Goal: Task Accomplishment & Management: Complete application form

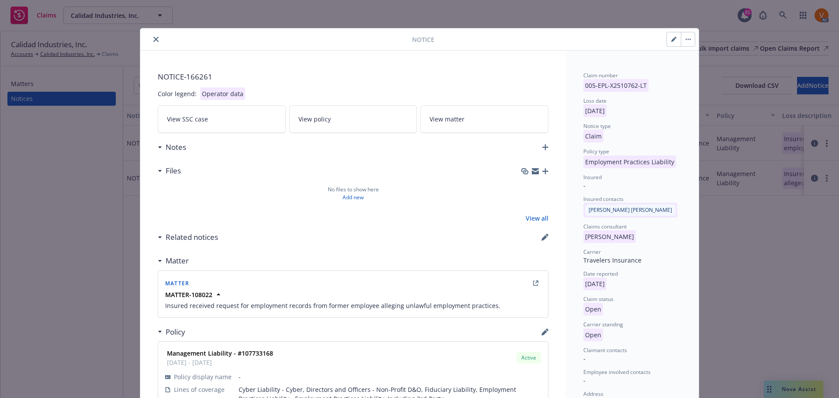
click at [673, 41] on button "button" at bounding box center [674, 39] width 14 height 14
select select "EMPLOYMENT_PRACTICES_LIABILITY"
select select "open"
select select "CLAIM"
select select "OPEN"
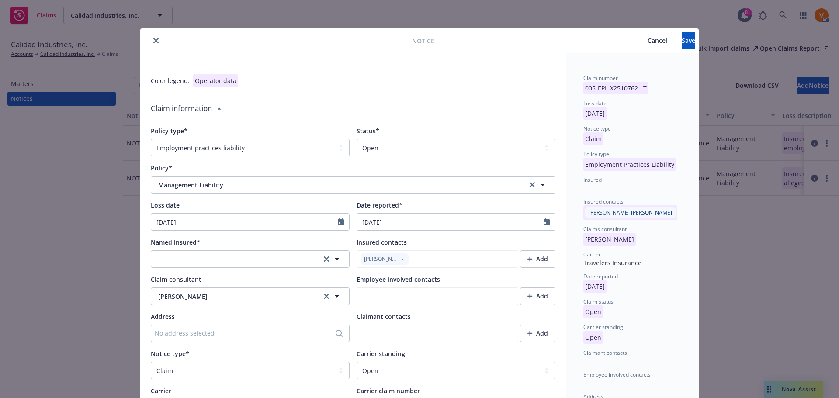
type textarea "x"
click at [389, 143] on select "Select a status Closed Open" at bounding box center [456, 147] width 199 height 17
select select "closed"
click at [357, 139] on select "Select a status Closed Open" at bounding box center [456, 147] width 199 height 17
type textarea "x"
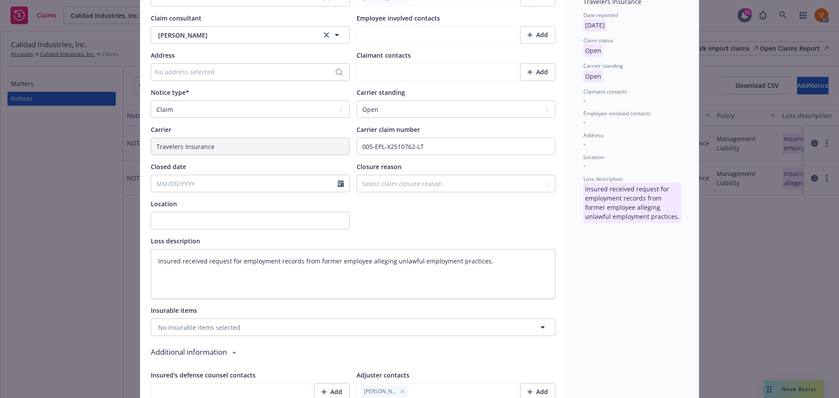
scroll to position [262, 0]
click at [384, 100] on select "Select a carrier standing Closed Not submitted Open Reopened Subrogated Withdra…" at bounding box center [456, 108] width 199 height 17
select select "CLOSED"
click at [357, 100] on select "Select a carrier standing Closed Not submitted Open Reopened Subrogated Withdra…" at bounding box center [456, 108] width 199 height 17
type textarea "x"
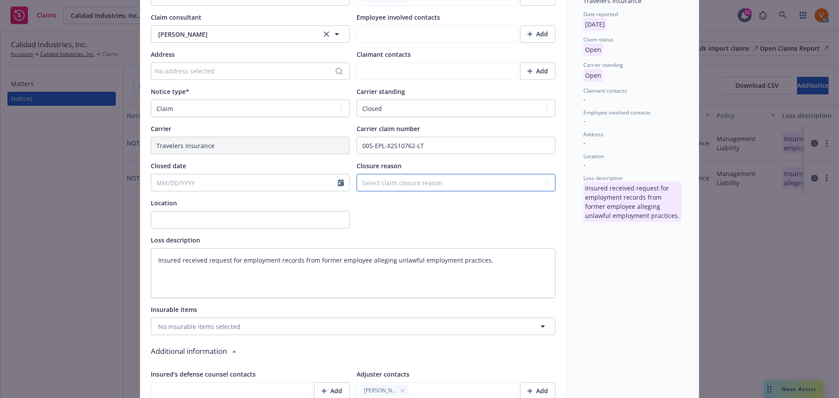
click at [407, 174] on select "Select claim closure reason Administrative closure Closed Closed no liability f…" at bounding box center [456, 182] width 199 height 17
select select "closed"
click at [357, 174] on select "Select claim closure reason Administrative closure Closed Closed no liability f…" at bounding box center [456, 182] width 199 height 17
type textarea "x"
select select "9"
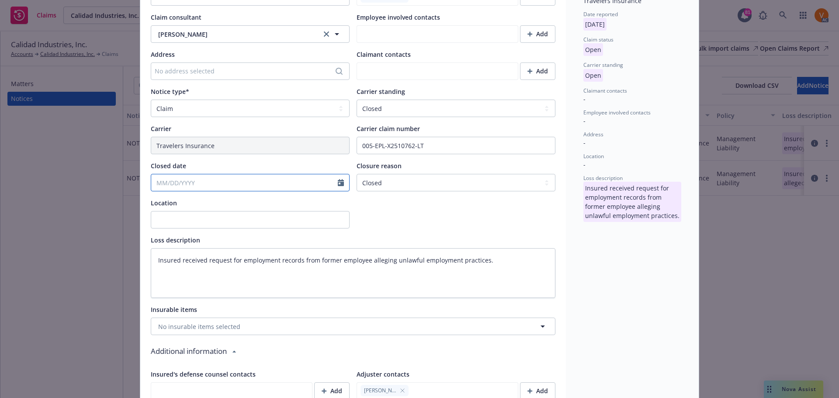
click at [236, 174] on input "Closed date" at bounding box center [244, 182] width 187 height 17
type textarea "x"
click at [153, 180] on icon "button" at bounding box center [155, 181] width 5 height 5
select select "7"
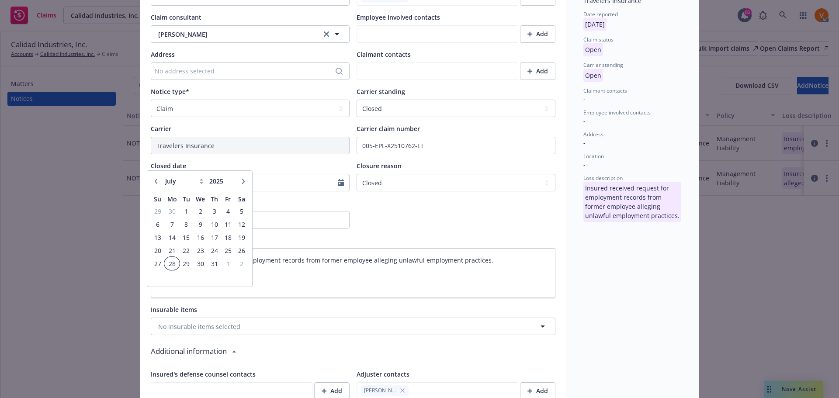
click at [171, 260] on span "28" at bounding box center [171, 263] width 13 height 11
type textarea "x"
type input "[DATE]"
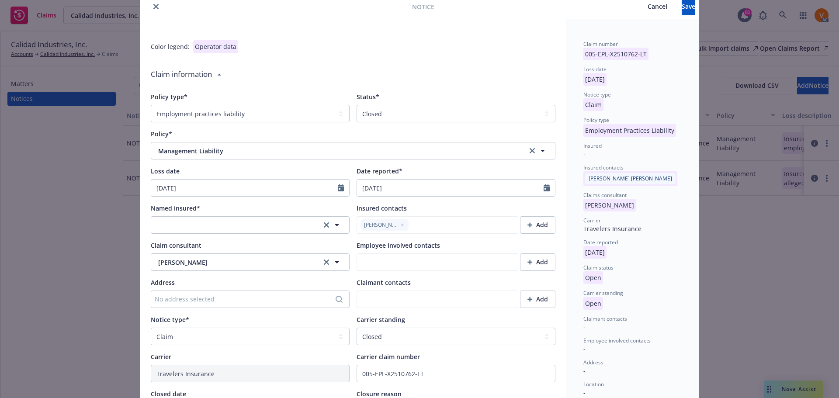
scroll to position [0, 0]
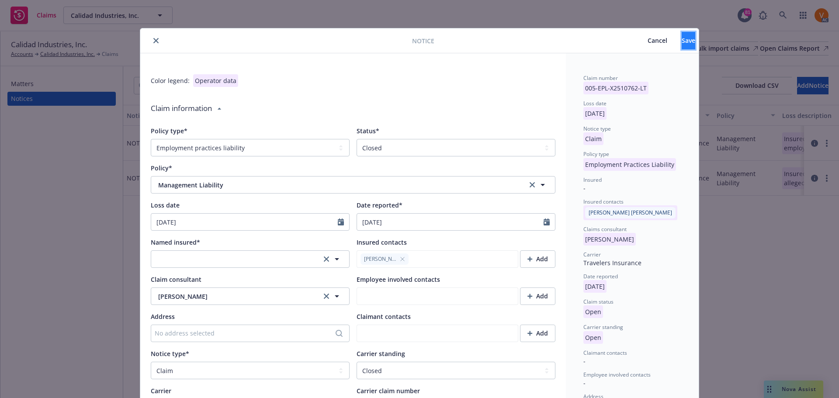
click at [682, 34] on button "Save" at bounding box center [689, 40] width 14 height 17
type textarea "x"
